Goal: Task Accomplishment & Management: Manage account settings

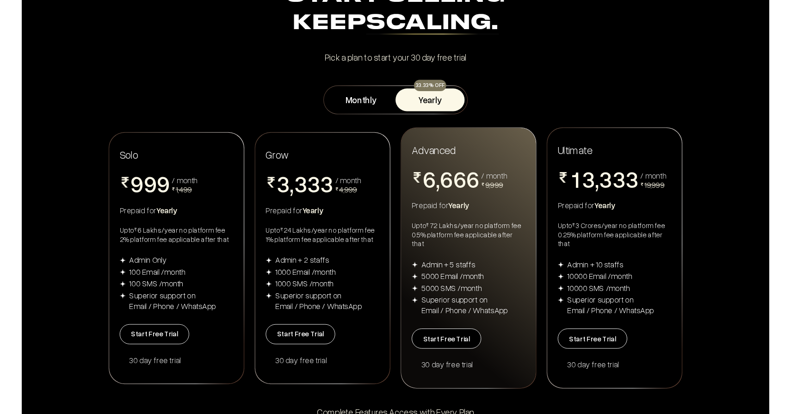
scroll to position [58, 0]
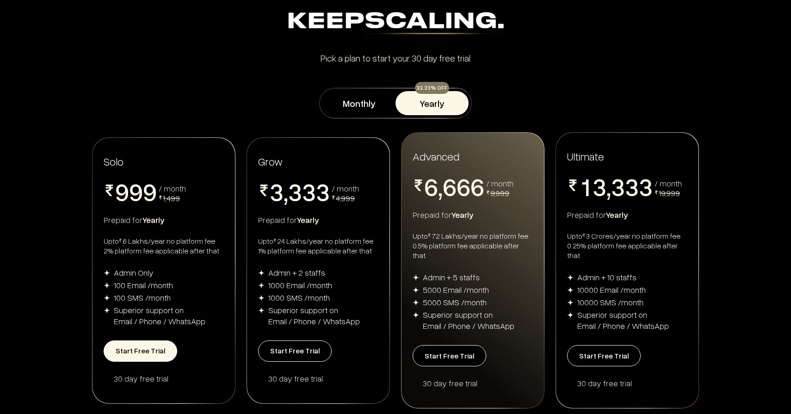
click at [149, 351] on button "Start Free Trial" at bounding box center [141, 351] width 74 height 21
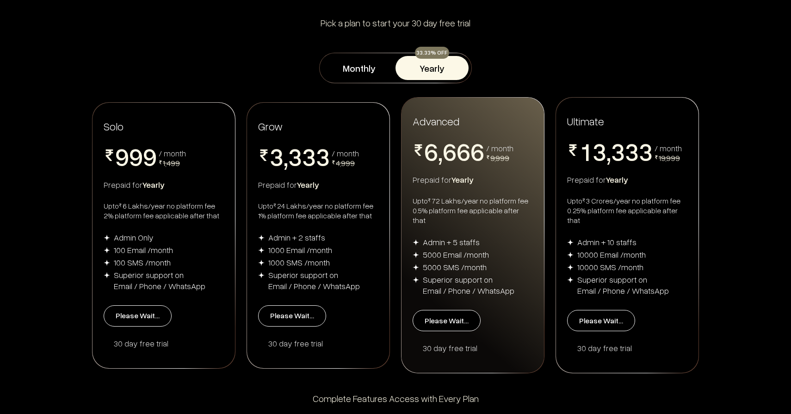
scroll to position [95, 0]
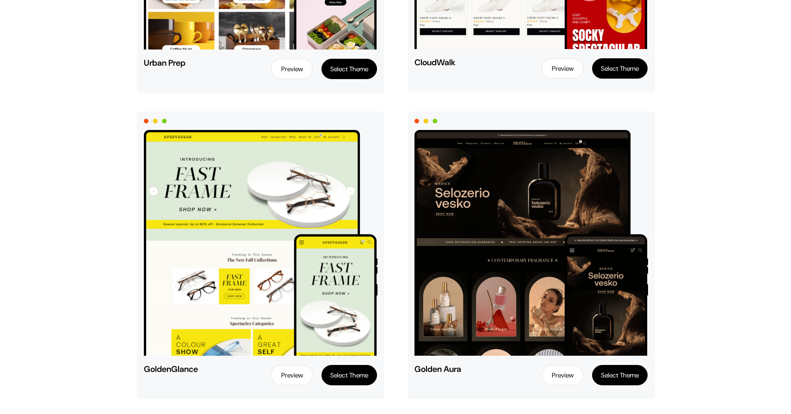
scroll to position [616, 0]
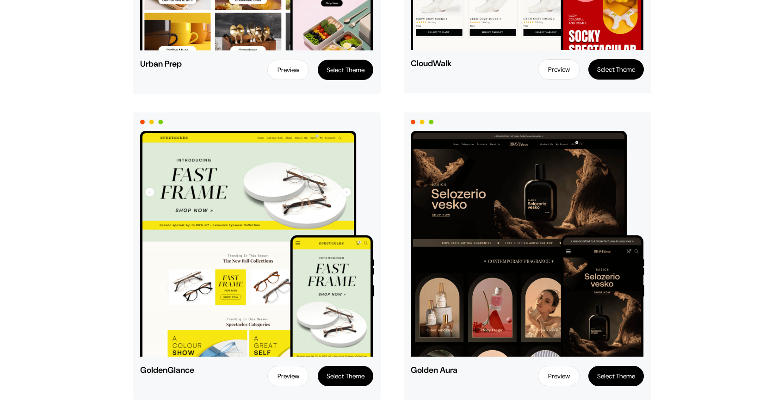
click at [621, 375] on button "Select Theme" at bounding box center [617, 376] width 56 height 20
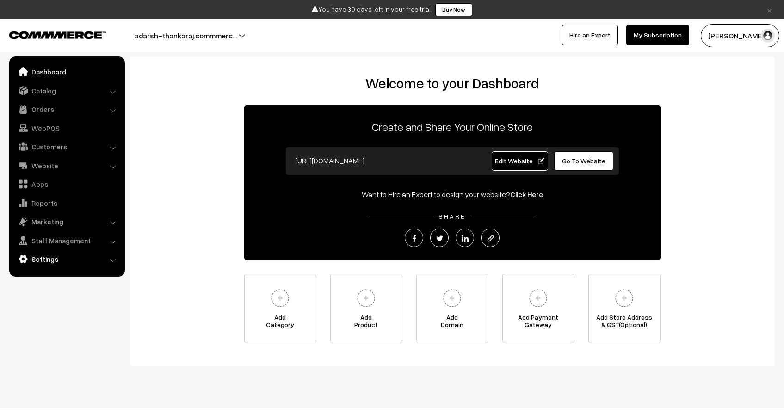
click at [71, 262] on link "Settings" at bounding box center [67, 259] width 110 height 17
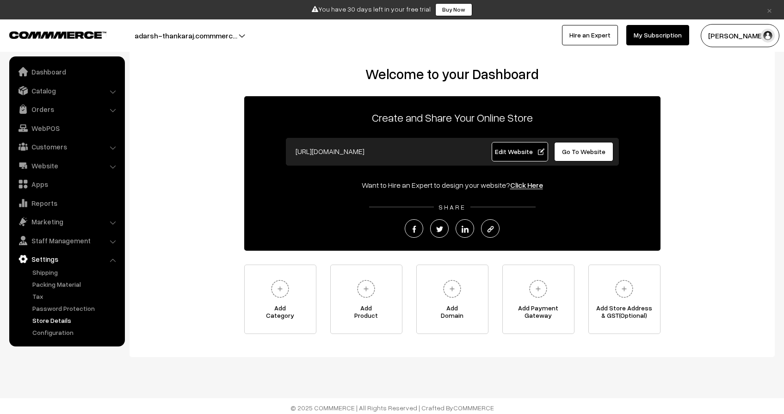
scroll to position [12, 0]
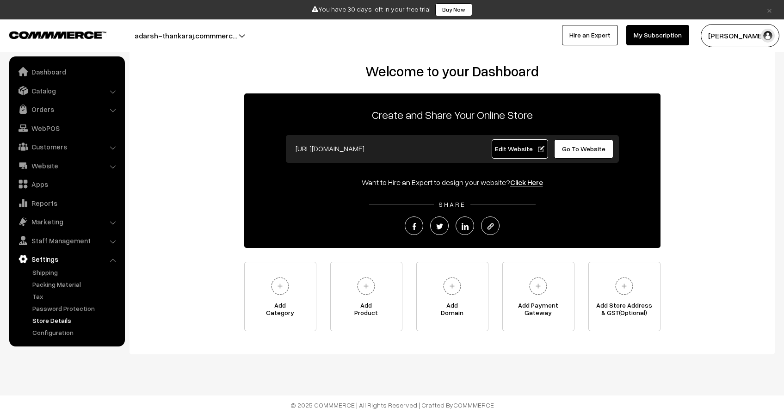
click at [59, 323] on link "Store Details" at bounding box center [76, 321] width 92 height 10
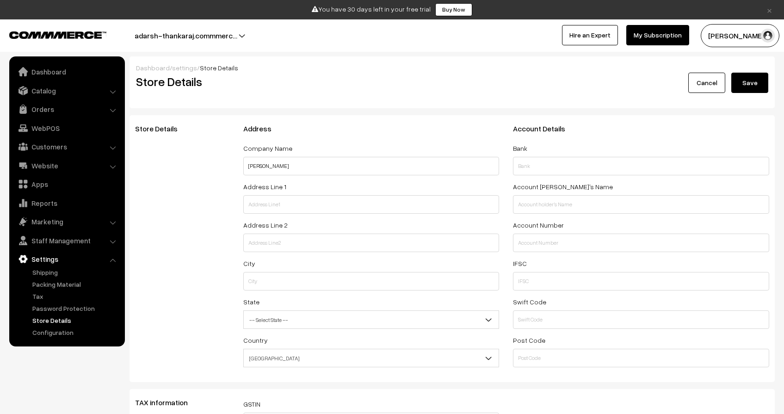
select select "99"
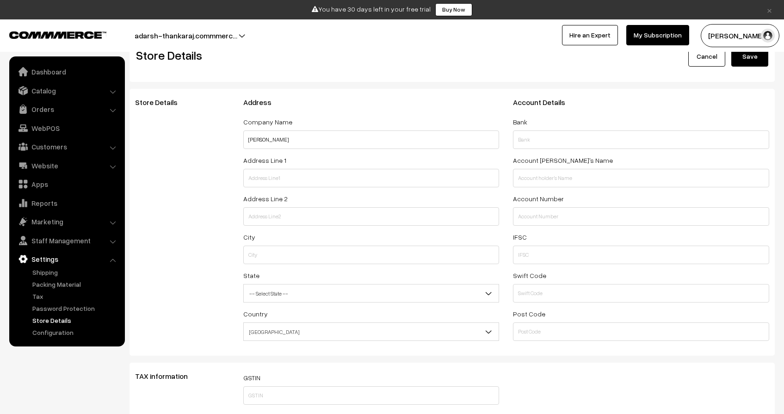
scroll to position [24, 0]
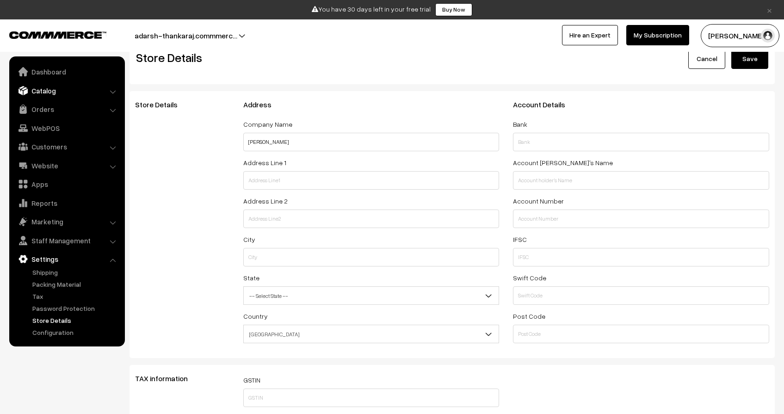
click at [57, 97] on link "Catalog" at bounding box center [67, 90] width 110 height 17
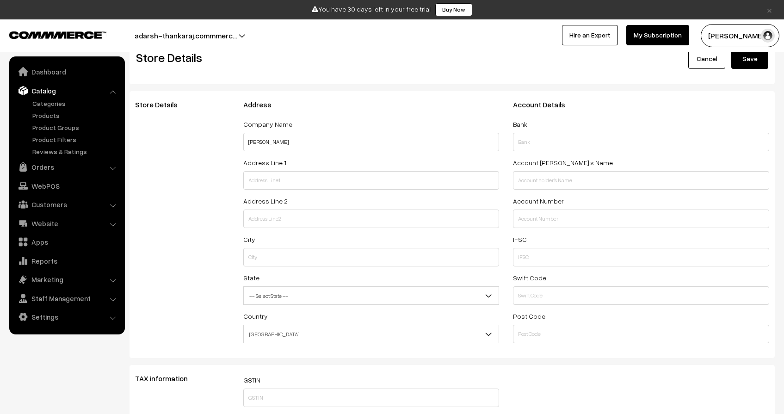
click at [63, 109] on ul "Categories" at bounding box center [67, 128] width 111 height 58
click at [59, 106] on link "Categories" at bounding box center [76, 104] width 92 height 10
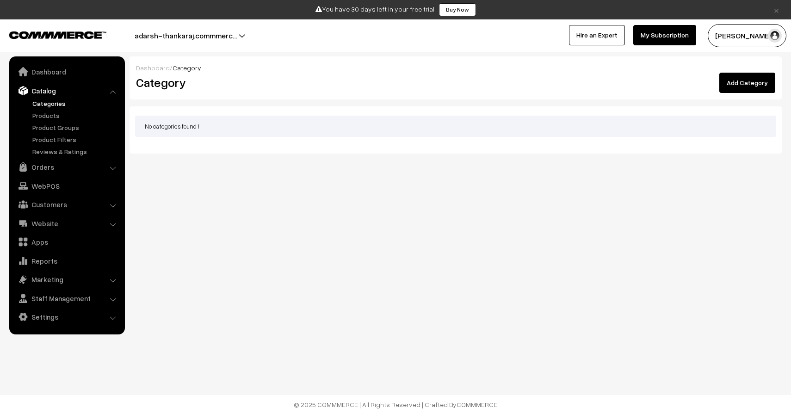
click at [737, 75] on link "Add Category" at bounding box center [748, 83] width 56 height 20
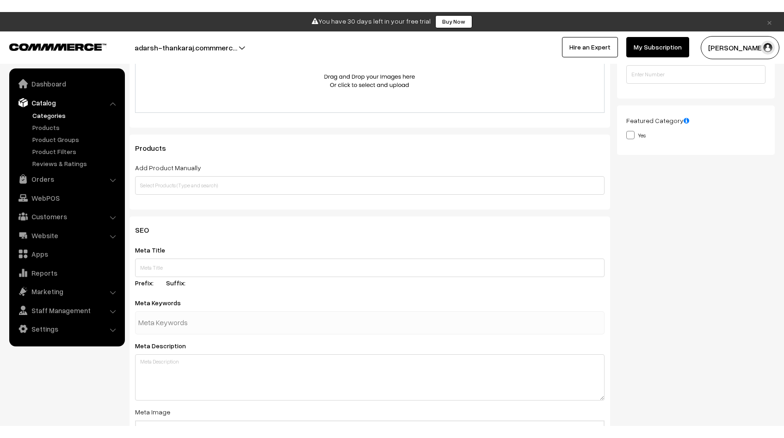
scroll to position [233, 0]
